Goal: Task Accomplishment & Management: Complete application form

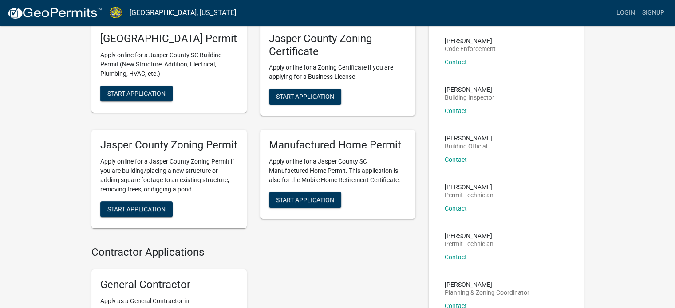
scroll to position [133, 0]
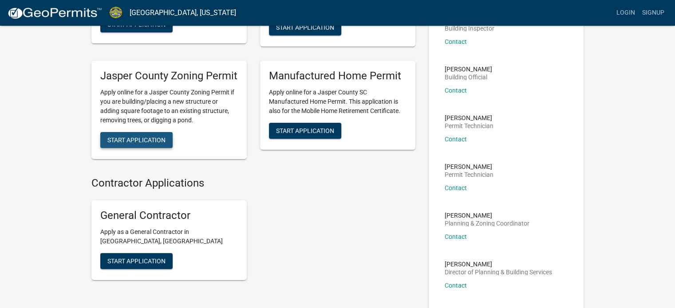
click at [149, 148] on button "Start Application" at bounding box center [136, 140] width 72 height 16
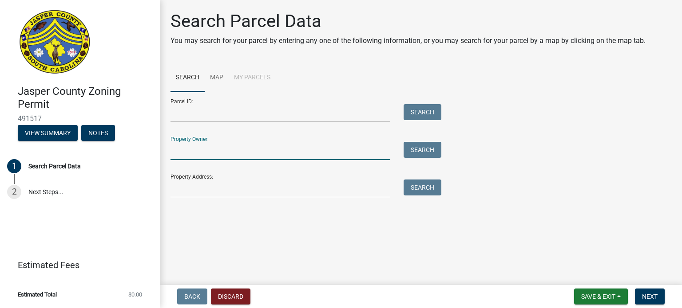
click at [182, 155] on input "Property Owner:" at bounding box center [280, 151] width 220 height 18
click at [213, 154] on input "[PERSON_NAME] Propeties LLC" at bounding box center [280, 151] width 220 height 18
type input "[PERSON_NAME] Properties LLC"
click at [410, 150] on button "Search" at bounding box center [422, 150] width 38 height 16
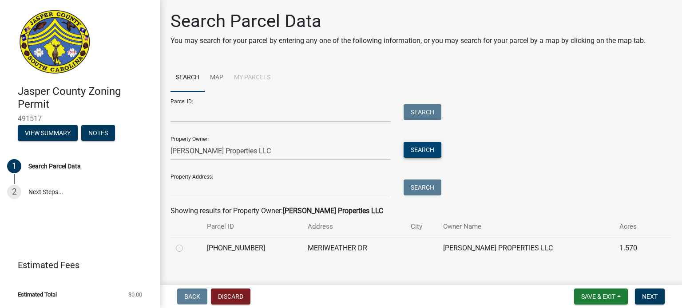
scroll to position [12, 0]
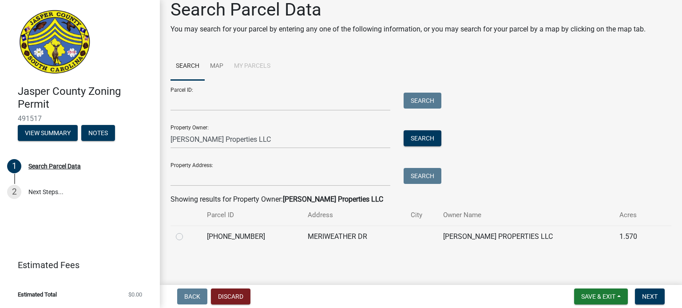
click at [186, 232] on label at bounding box center [186, 232] width 0 height 0
click at [186, 237] on input "radio" at bounding box center [189, 235] width 6 height 6
radio input "true"
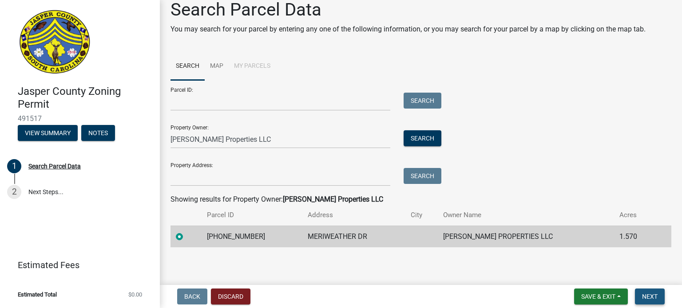
click at [642, 296] on span "Next" at bounding box center [650, 296] width 16 height 7
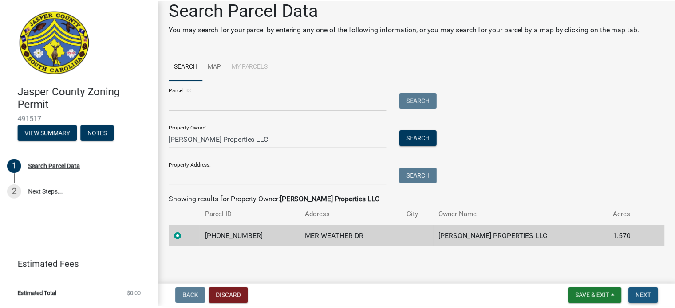
scroll to position [0, 0]
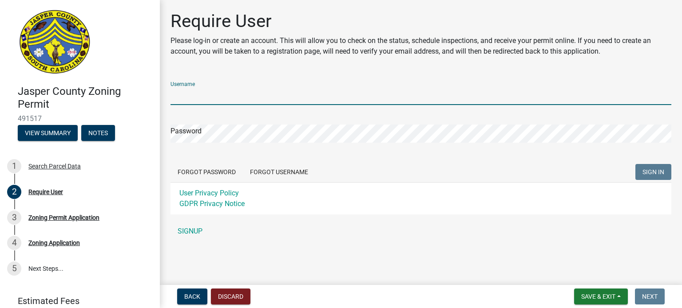
click at [204, 95] on input "Username" at bounding box center [420, 96] width 500 height 18
type input "[EMAIL_ADDRESS][DOMAIN_NAME]"
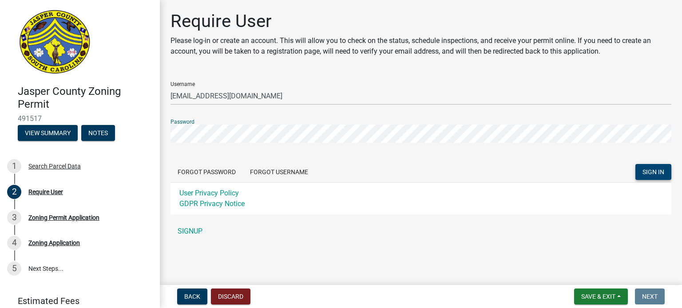
click at [641, 172] on button "SIGN IN" at bounding box center [653, 172] width 36 height 16
click at [192, 232] on link "SIGNUP" at bounding box center [420, 232] width 500 height 18
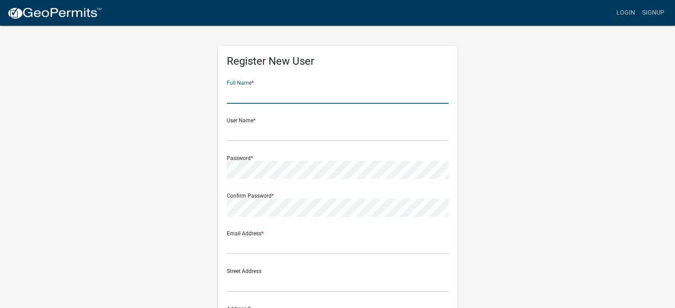
click at [235, 96] on input "text" at bounding box center [338, 95] width 222 height 18
type input "[PERSON_NAME]"
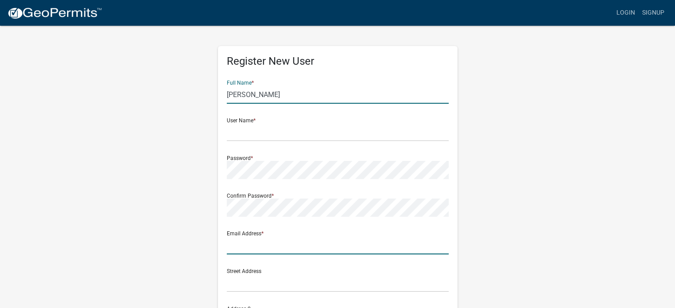
type input "[EMAIL_ADDRESS][DOMAIN_NAME]"
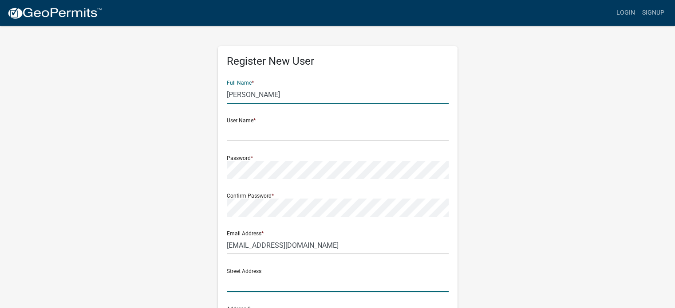
type input "2318 Blakers Boulevard"
type input "Okatie"
type input "SC"
type input "29909"
type input "8437155370"
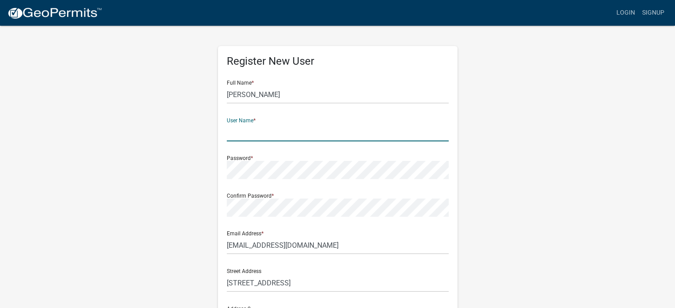
click at [232, 138] on input "text" at bounding box center [338, 132] width 222 height 18
type input "[EMAIL_ADDRESS][DOMAIN_NAME]"
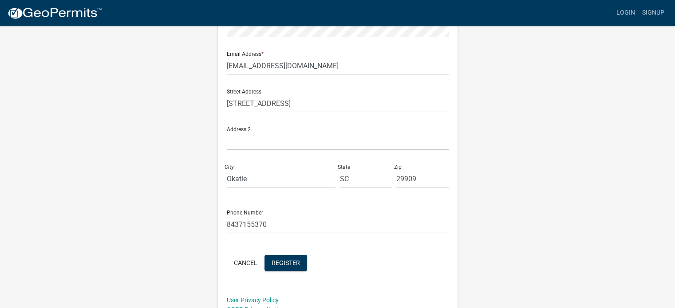
scroll to position [191, 0]
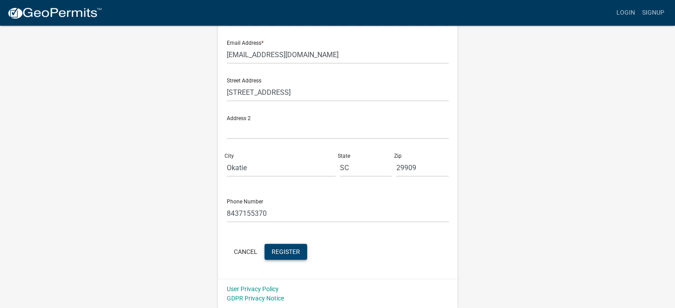
click at [284, 253] on span "Register" at bounding box center [286, 251] width 28 height 7
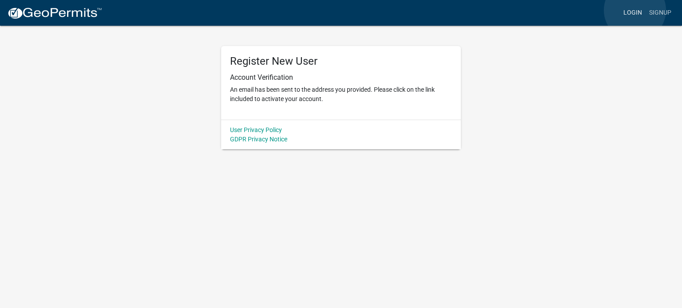
click at [634, 10] on link "Login" at bounding box center [632, 12] width 26 height 17
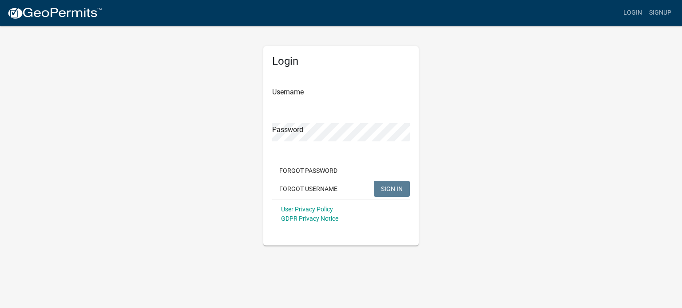
click at [271, 97] on div "Login Username Password Forgot Password Forgot Username SIGN IN User Privacy Po…" at bounding box center [340, 146] width 155 height 200
click at [286, 94] on input "Username" at bounding box center [341, 95] width 138 height 18
type input "[EMAIL_ADDRESS][DOMAIN_NAME]"
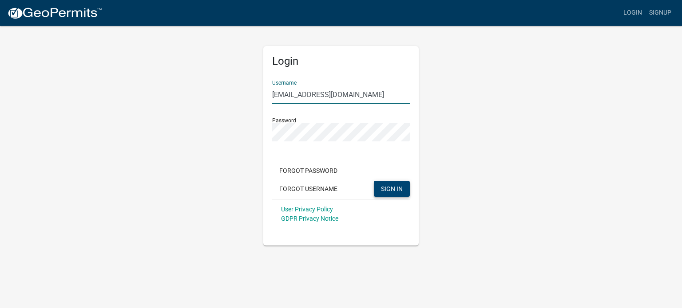
click at [385, 188] on span "SIGN IN" at bounding box center [392, 188] width 22 height 7
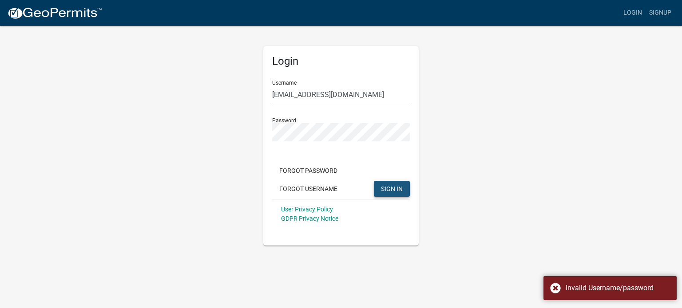
click at [388, 189] on span "SIGN IN" at bounding box center [392, 188] width 22 height 7
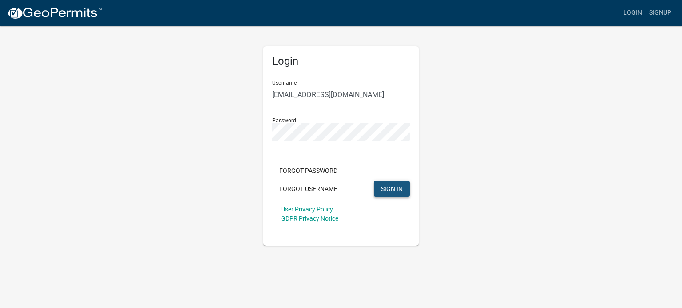
click at [392, 191] on span "SIGN IN" at bounding box center [392, 188] width 22 height 7
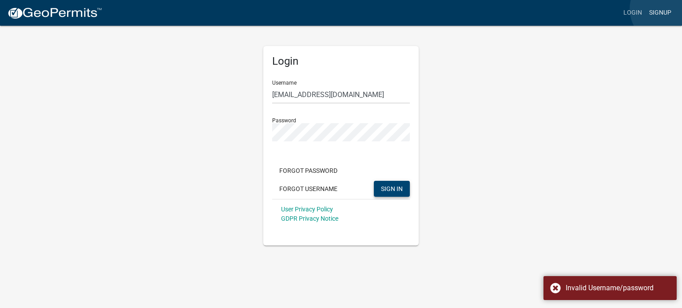
click at [665, 9] on link "Signup" at bounding box center [659, 12] width 29 height 17
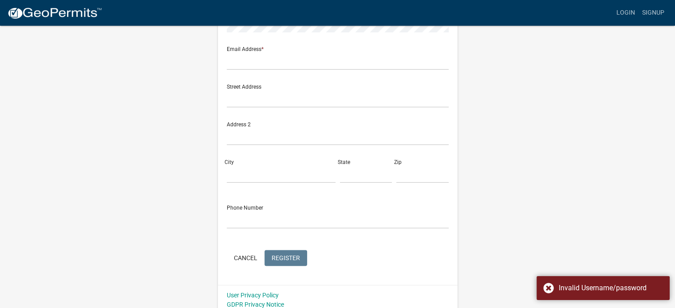
scroll to position [191, 0]
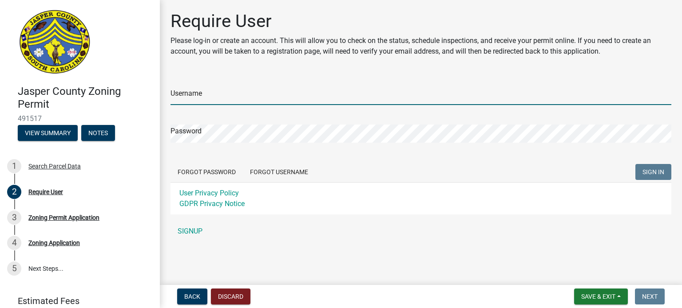
click at [197, 95] on input "Username" at bounding box center [420, 96] width 500 height 18
type input "[EMAIL_ADDRESS][DOMAIN_NAME]"
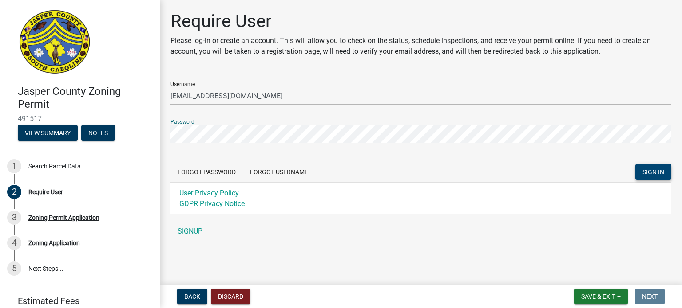
click at [653, 175] on span "SIGN IN" at bounding box center [653, 172] width 22 height 7
click at [217, 171] on button "Forgot Password" at bounding box center [206, 172] width 72 height 16
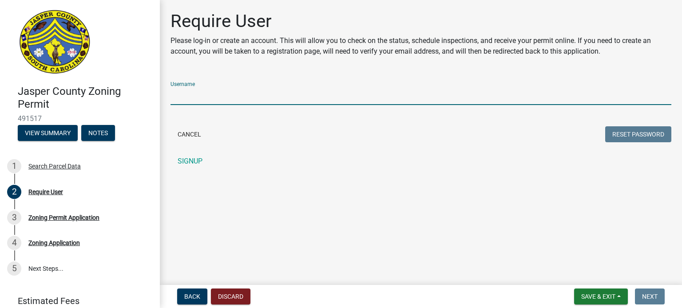
click at [197, 95] on input "Username" at bounding box center [420, 96] width 500 height 18
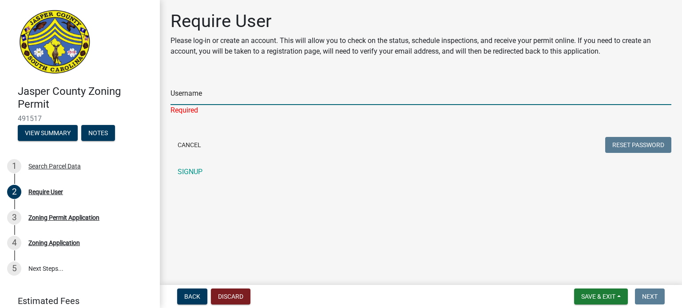
type input "[EMAIL_ADDRESS][DOMAIN_NAME]"
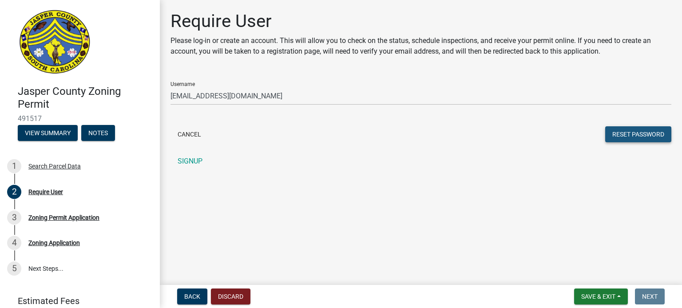
click at [636, 134] on button "Reset Password" at bounding box center [638, 134] width 66 height 16
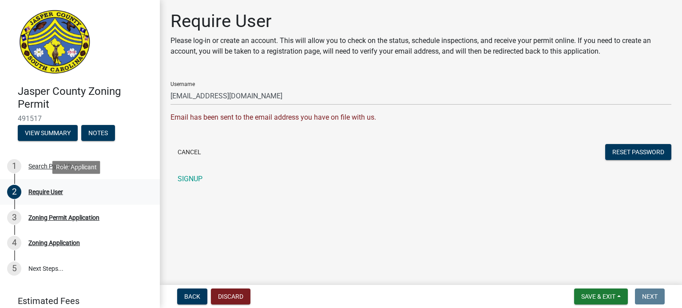
click at [59, 193] on div "Require User" at bounding box center [45, 192] width 35 height 6
click at [192, 154] on button "Cancel" at bounding box center [189, 152] width 38 height 16
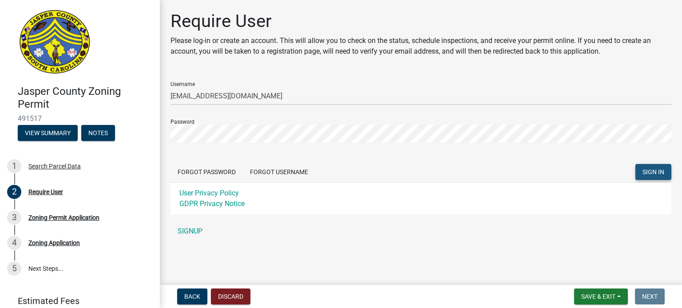
click at [655, 169] on span "SIGN IN" at bounding box center [653, 172] width 22 height 7
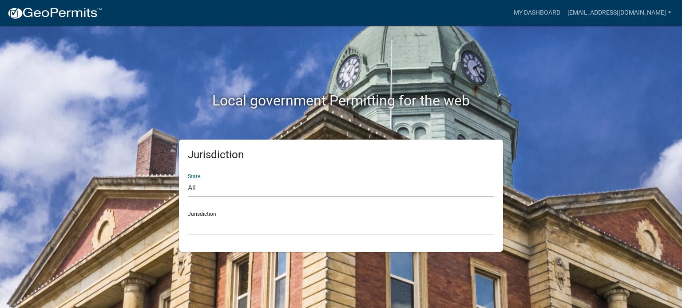
click at [198, 188] on select "All [US_STATE] [US_STATE] [US_STATE] [US_STATE] [US_STATE] [US_STATE] [US_STATE…" at bounding box center [341, 188] width 306 height 18
select select "[US_STATE]"
click at [188, 179] on select "All [US_STATE] [US_STATE] [US_STATE] [US_STATE] [US_STATE] [US_STATE] [US_STATE…" at bounding box center [341, 188] width 306 height 18
click at [203, 227] on select "[GEOGRAPHIC_DATA], [US_STATE] [GEOGRAPHIC_DATA], [US_STATE]" at bounding box center [341, 226] width 306 height 18
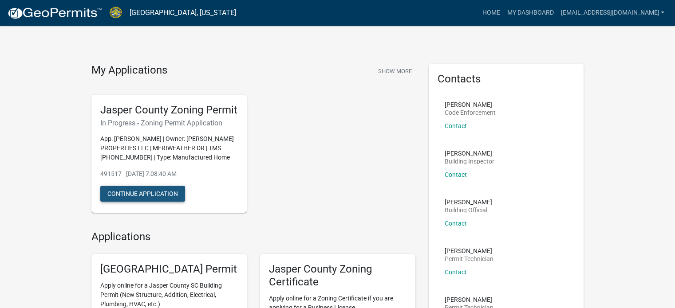
click at [147, 202] on button "Continue Application" at bounding box center [142, 194] width 85 height 16
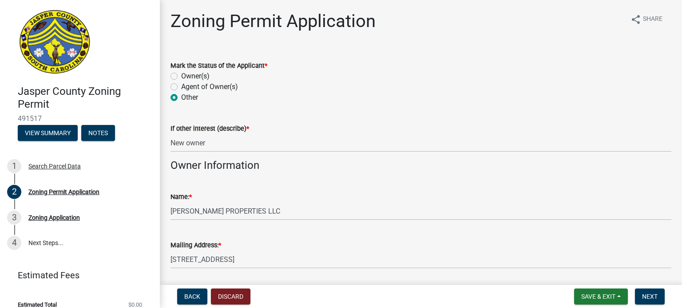
click at [181, 76] on label "Owner(s)" at bounding box center [195, 76] width 28 height 11
click at [181, 76] on input "Owner(s)" at bounding box center [184, 74] width 6 height 6
radio input "true"
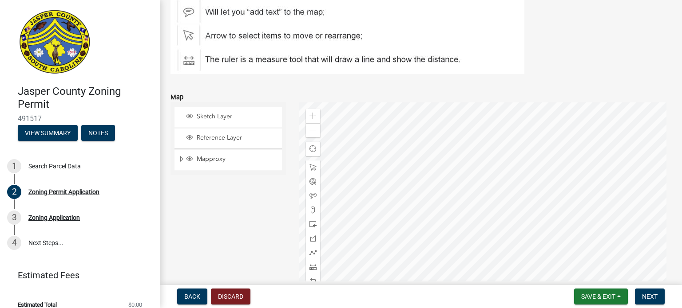
scroll to position [1375, 0]
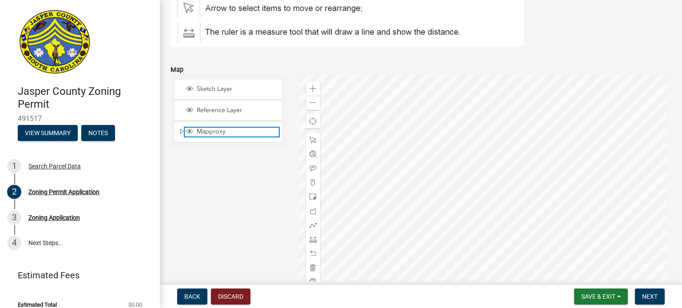
click at [212, 131] on span "Mapproxy" at bounding box center [236, 132] width 84 height 8
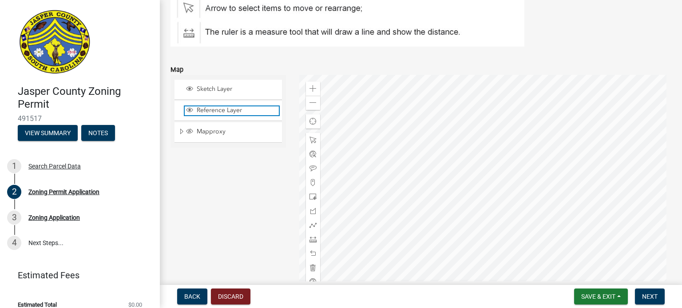
click at [221, 111] on span "Reference Layer" at bounding box center [236, 110] width 84 height 8
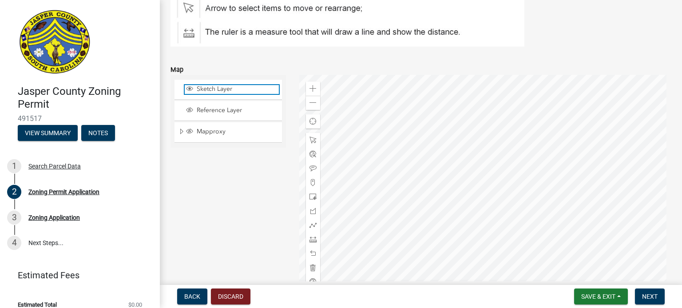
click at [220, 89] on span "Sketch Layer" at bounding box center [236, 89] width 84 height 8
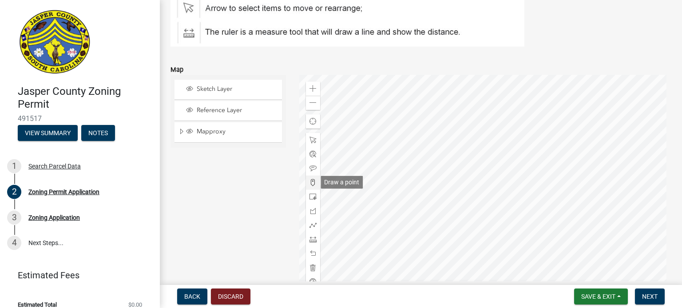
click at [311, 182] on span at bounding box center [312, 182] width 7 height 7
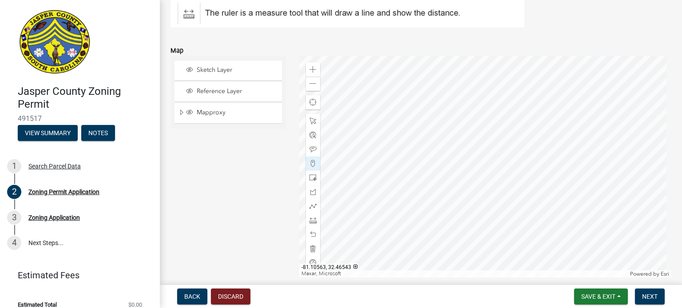
scroll to position [1390, 0]
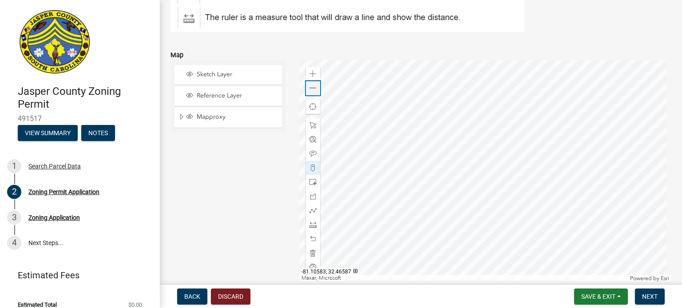
click at [312, 89] on span at bounding box center [312, 88] width 7 height 7
click at [487, 188] on div at bounding box center [485, 171] width 372 height 222
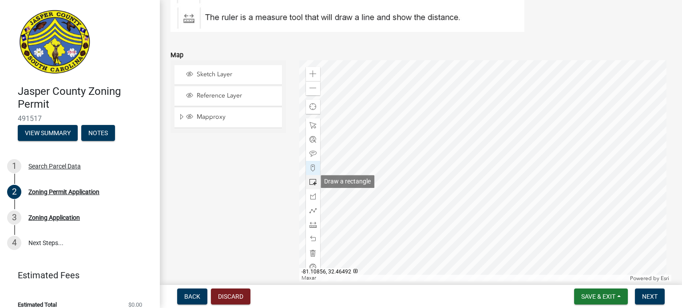
click at [310, 182] on span at bounding box center [312, 182] width 7 height 7
click at [489, 209] on div at bounding box center [485, 171] width 372 height 222
click at [488, 203] on div at bounding box center [485, 171] width 372 height 222
click at [489, 204] on div at bounding box center [485, 171] width 372 height 222
click at [486, 186] on div at bounding box center [485, 171] width 372 height 222
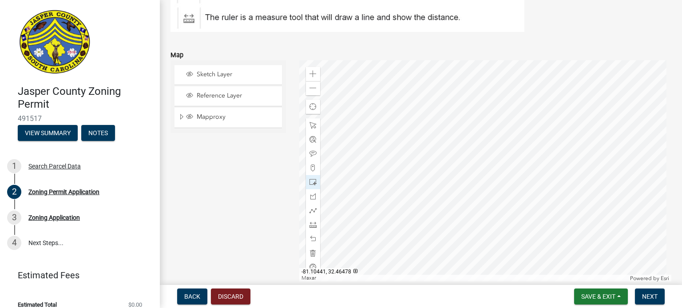
click at [490, 207] on div at bounding box center [485, 171] width 372 height 222
click at [487, 189] on div at bounding box center [485, 171] width 372 height 222
click at [492, 209] on div at bounding box center [485, 171] width 372 height 222
click at [493, 192] on div at bounding box center [485, 171] width 372 height 222
click at [495, 208] on div at bounding box center [485, 171] width 372 height 222
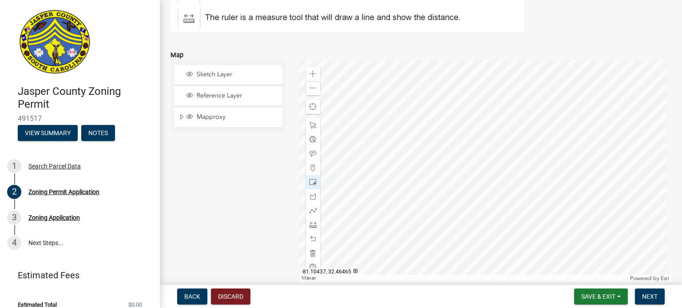
click at [492, 213] on div at bounding box center [485, 171] width 372 height 222
click at [311, 127] on span at bounding box center [312, 125] width 7 height 7
click at [313, 168] on span at bounding box center [312, 168] width 7 height 7
click at [489, 203] on div at bounding box center [485, 171] width 372 height 222
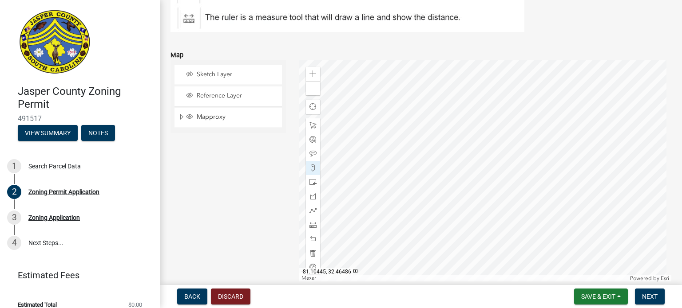
click at [489, 203] on div at bounding box center [485, 171] width 372 height 222
click at [485, 201] on div "Zoom in Zoom out Find my location Maxar Powered by [PERSON_NAME]" at bounding box center [485, 171] width 372 height 222
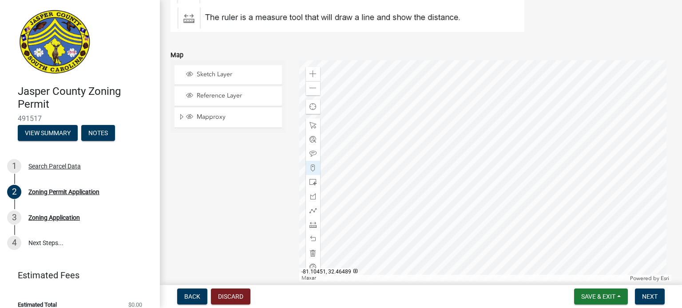
drag, startPoint x: 310, startPoint y: 167, endPoint x: 486, endPoint y: 201, distance: 179.4
click at [486, 201] on div at bounding box center [485, 171] width 372 height 222
click at [488, 202] on div at bounding box center [485, 171] width 372 height 222
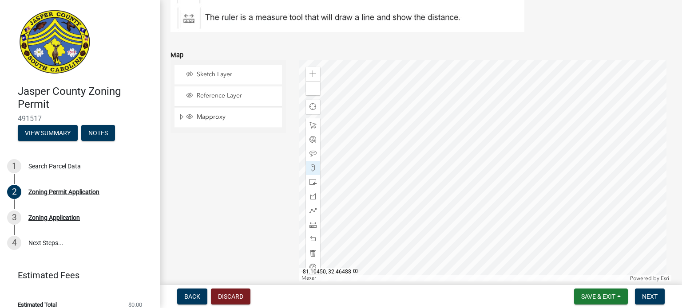
click at [488, 202] on div at bounding box center [485, 171] width 372 height 222
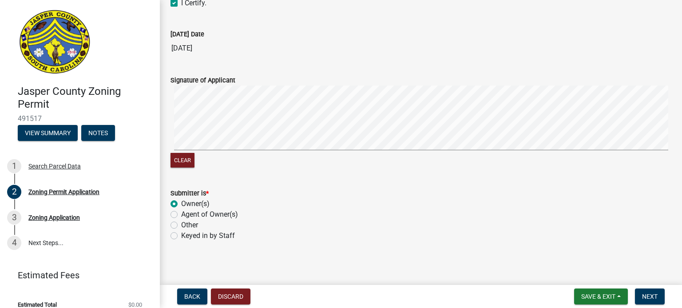
scroll to position [2053, 0]
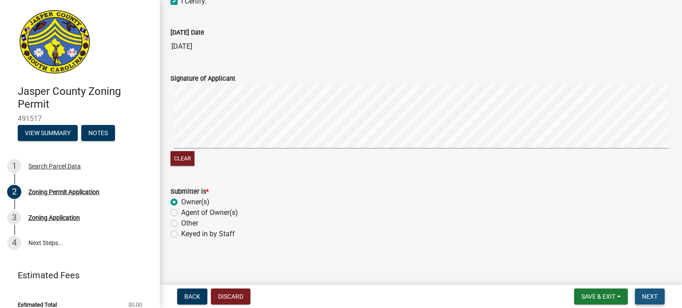
click at [655, 298] on span "Next" at bounding box center [650, 296] width 16 height 7
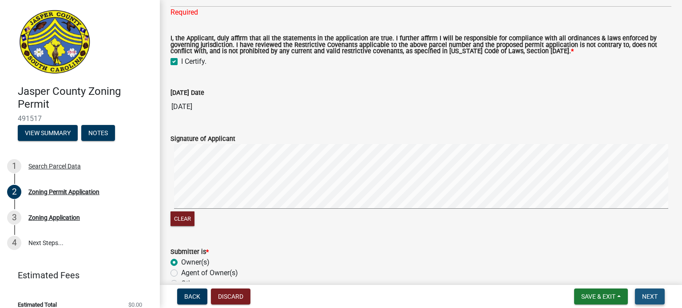
scroll to position [2114, 0]
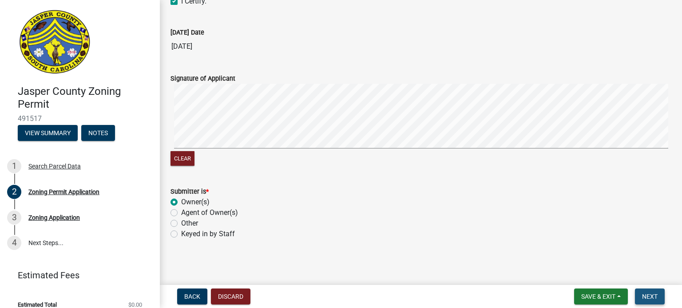
click at [652, 298] on span "Next" at bounding box center [650, 296] width 16 height 7
click at [651, 295] on span "Next" at bounding box center [650, 296] width 16 height 7
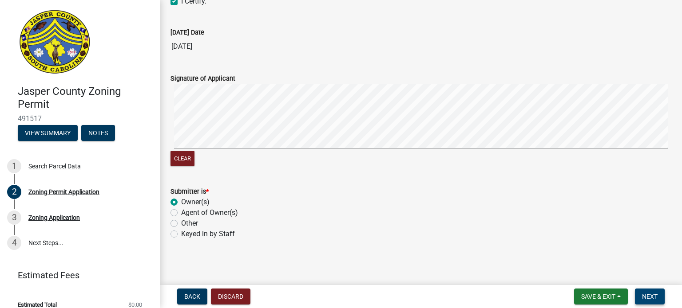
click at [646, 293] on span "Next" at bounding box center [650, 296] width 16 height 7
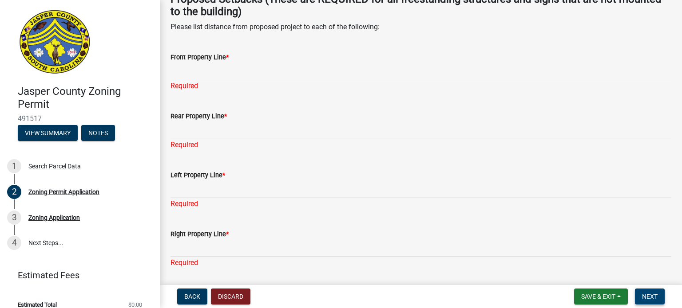
scroll to position [1759, 0]
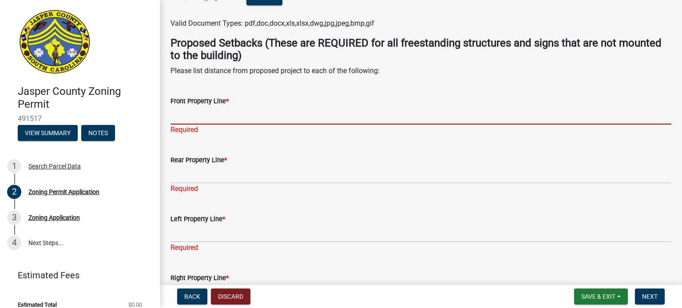
click at [197, 118] on input "Front Property Line *" at bounding box center [420, 115] width 500 height 18
